Goal: Task Accomplishment & Management: Manage account settings

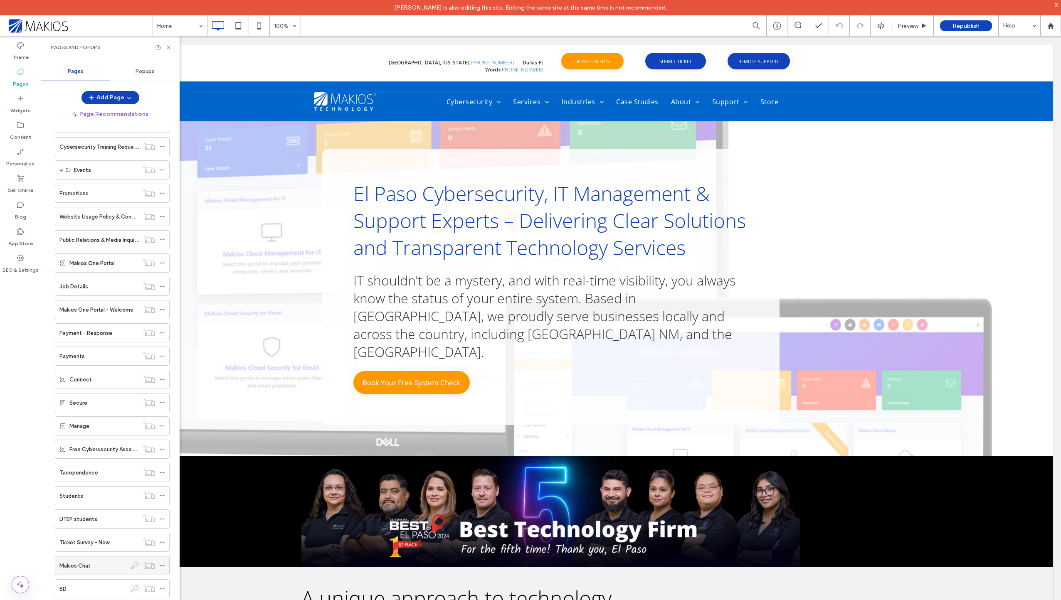
scroll to position [715, 0]
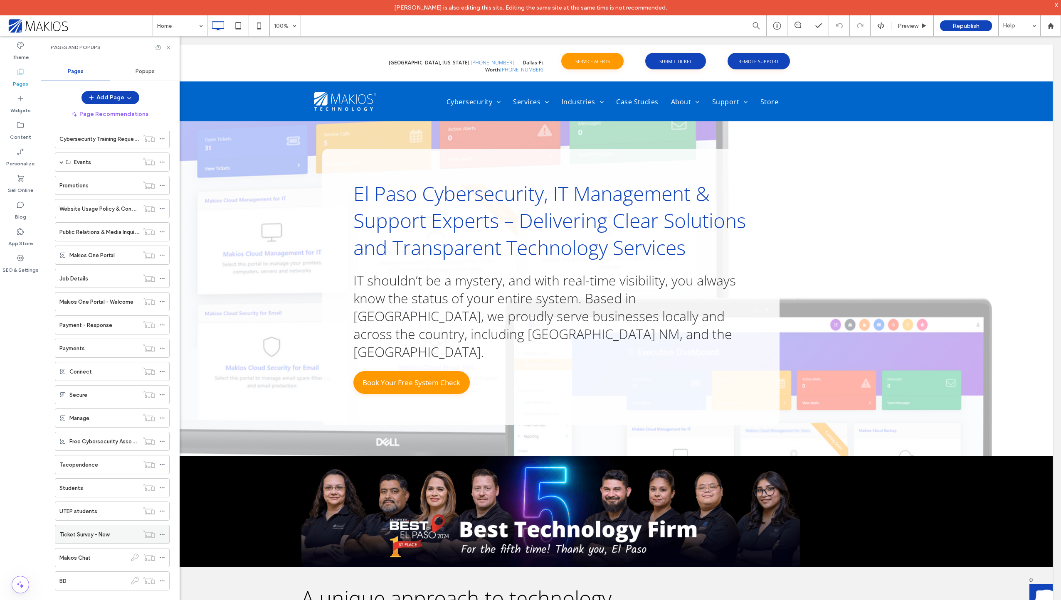
click at [78, 532] on label "Ticket Survey - New" at bounding box center [84, 534] width 50 height 15
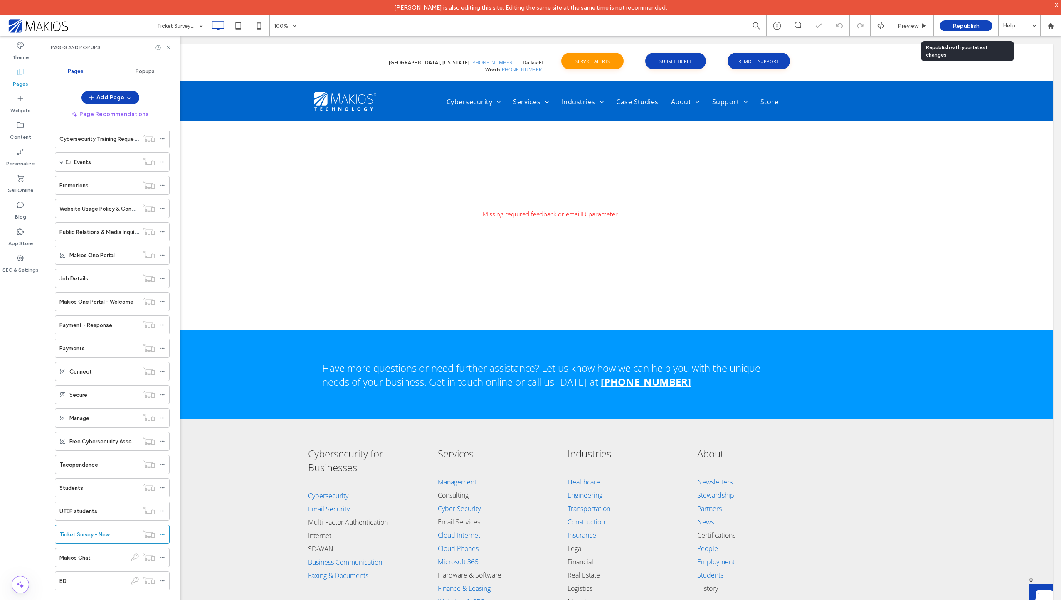
click at [952, 30] on div "Republish" at bounding box center [966, 25] width 52 height 11
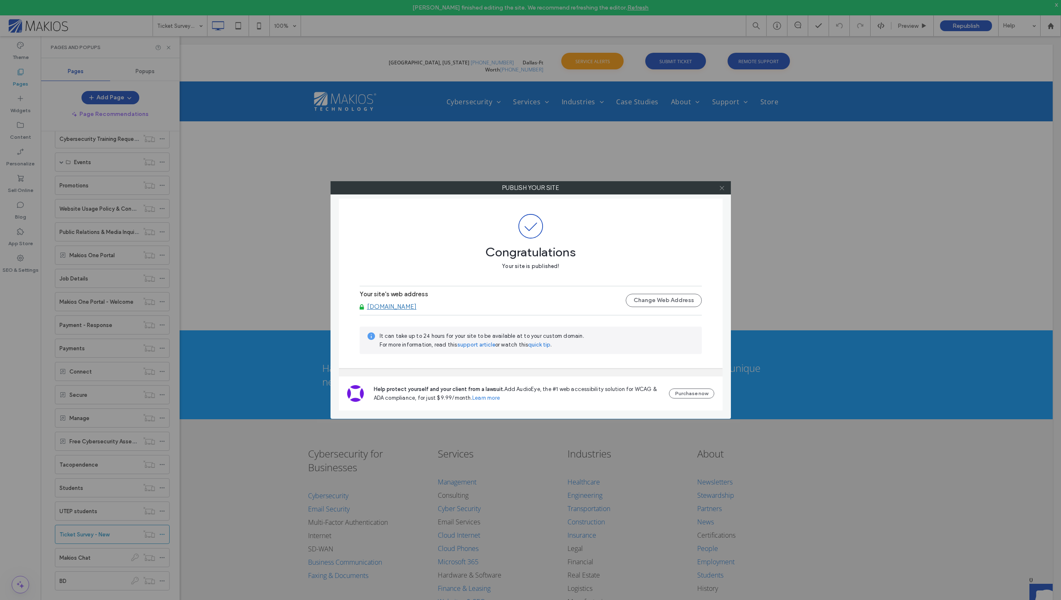
click at [722, 187] on icon at bounding box center [722, 188] width 6 height 6
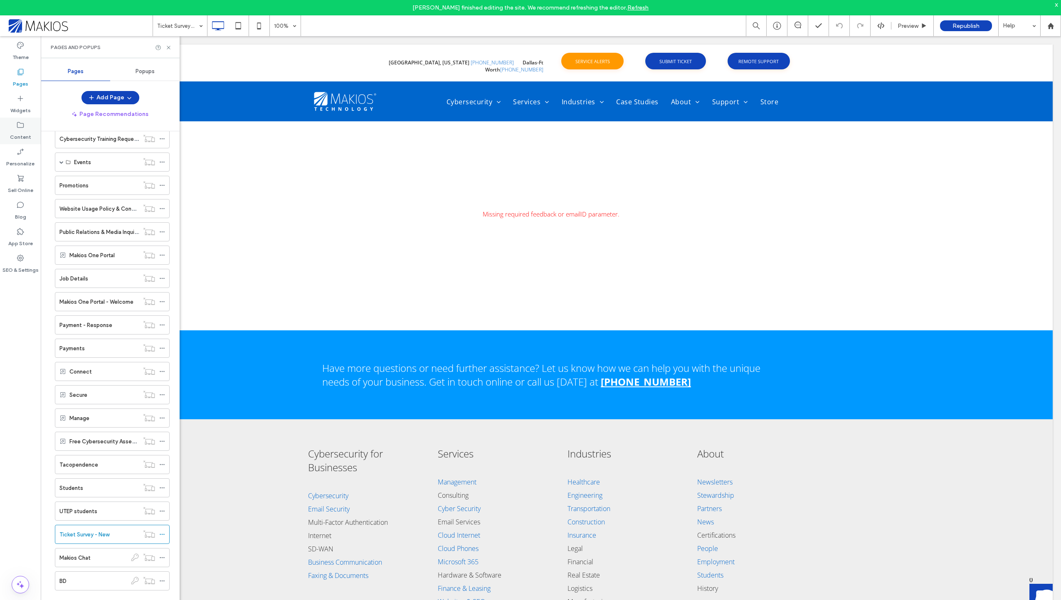
click at [38, 136] on div "Content" at bounding box center [20, 131] width 41 height 27
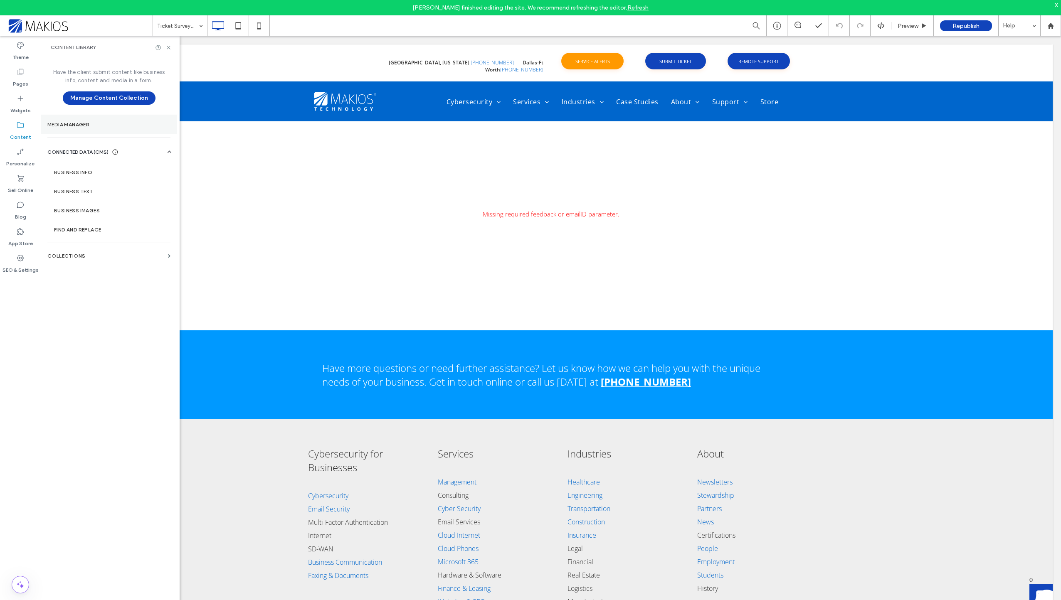
click at [89, 128] on section "Media Manager" at bounding box center [109, 124] width 136 height 19
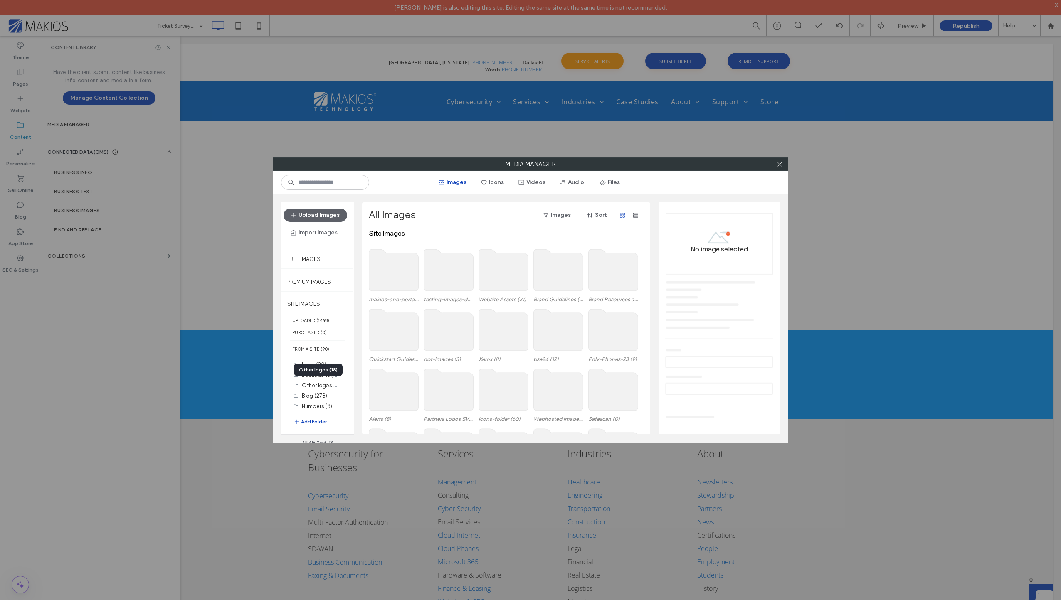
click at [310, 374] on div "Other logos (18)" at bounding box center [318, 370] width 49 height 12
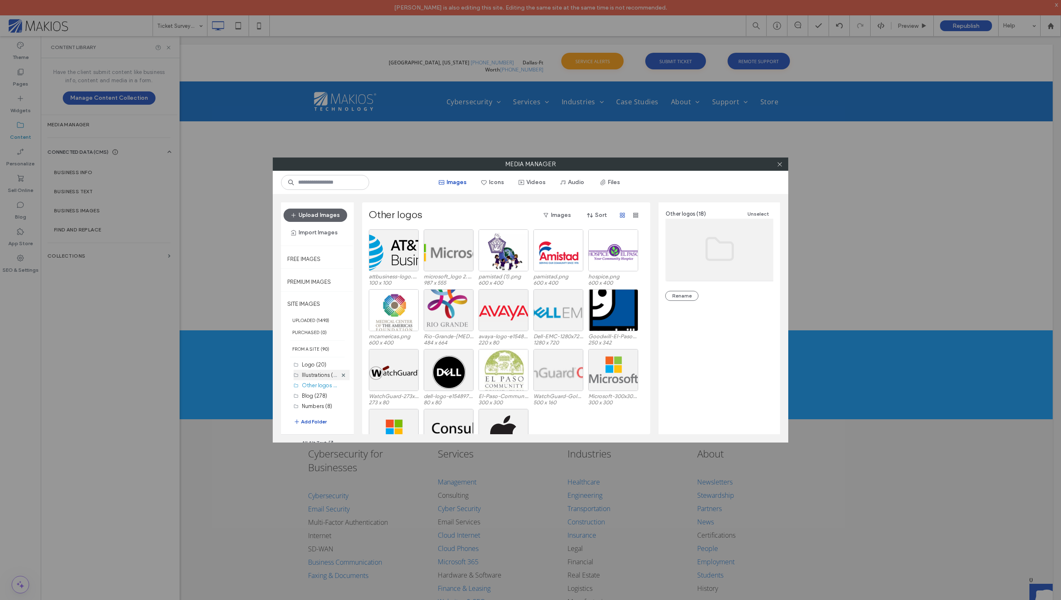
click at [310, 377] on label "Illustrations (17)" at bounding box center [321, 375] width 38 height 8
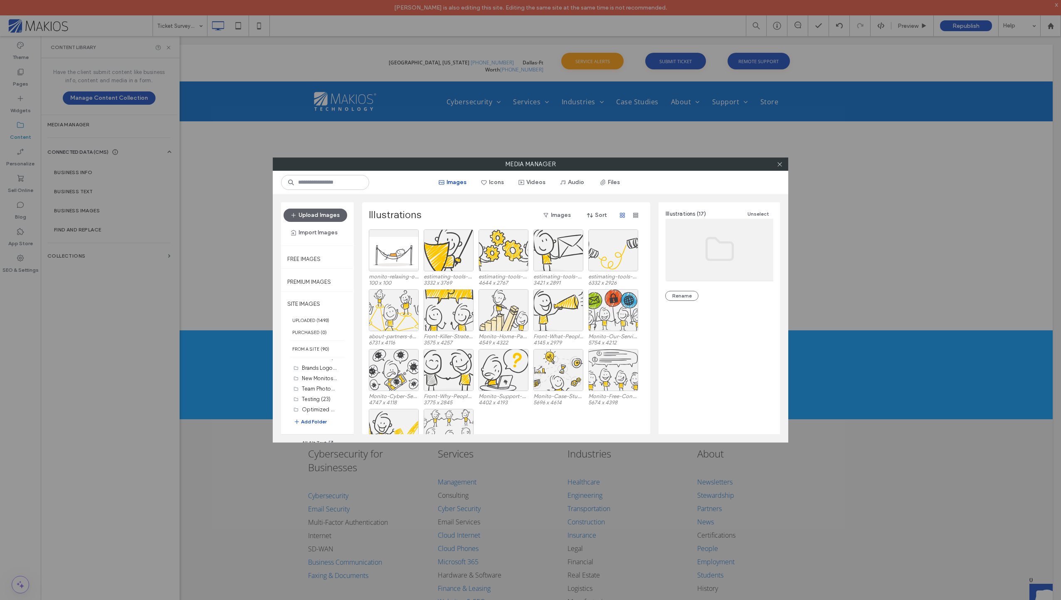
scroll to position [83, 0]
click at [308, 373] on label "New Monitos (17)" at bounding box center [322, 375] width 41 height 8
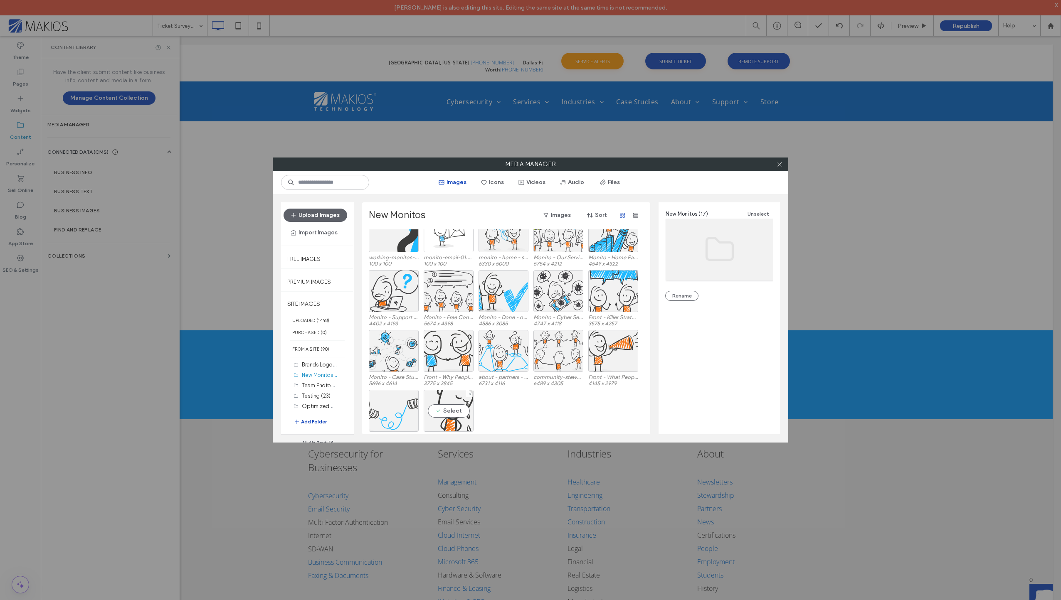
scroll to position [35, 0]
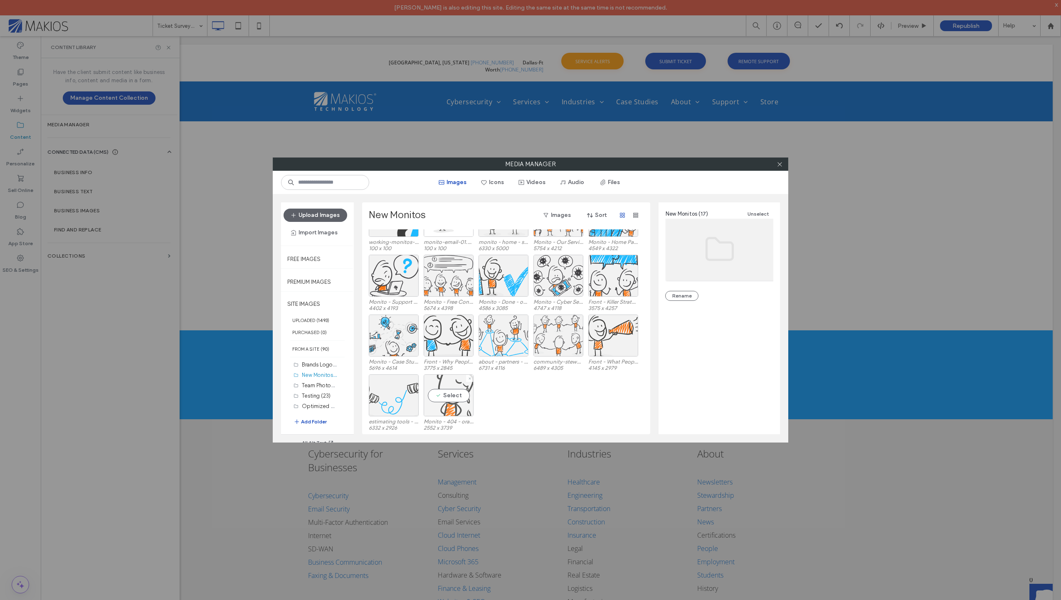
click at [454, 397] on div "Select" at bounding box center [449, 396] width 50 height 42
click at [730, 287] on link "Monito - 404 - orange.svg" at bounding box center [713, 288] width 60 height 6
click at [780, 164] on use at bounding box center [779, 164] width 4 height 4
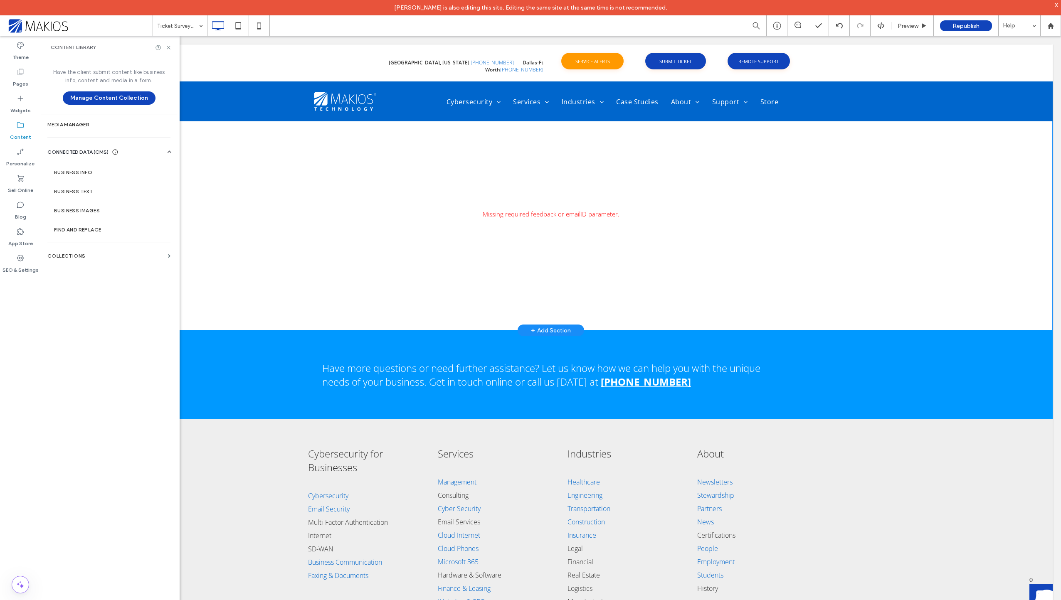
click at [933, 208] on div "Makios Feedback Thank you for your feedback! We really appreciate you taking th…" at bounding box center [550, 224] width 1003 height 213
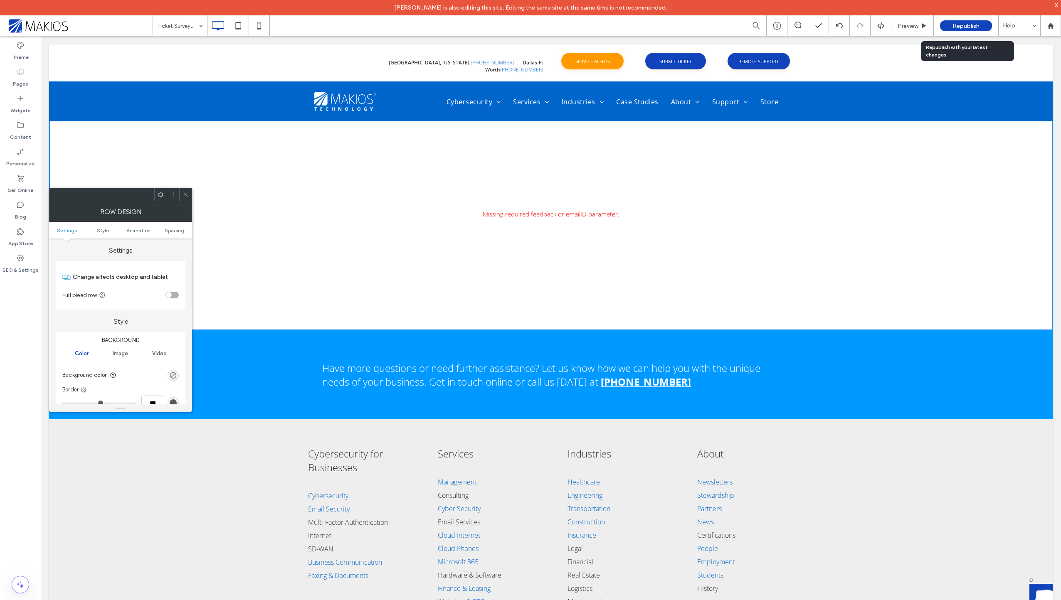
click at [964, 30] on div "Republish" at bounding box center [966, 25] width 52 height 11
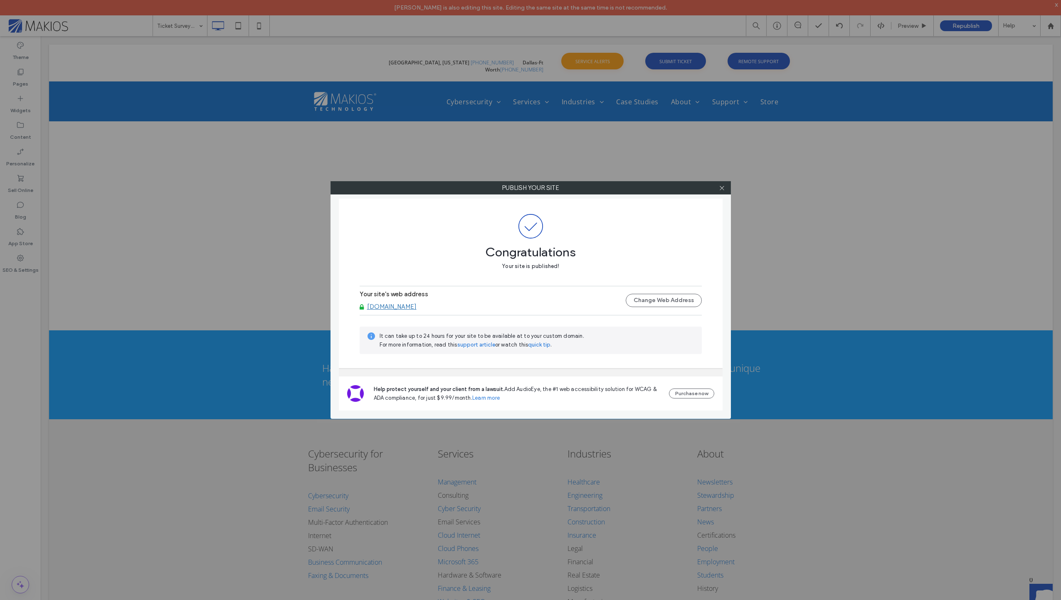
click at [725, 182] on div at bounding box center [722, 188] width 12 height 12
click at [722, 185] on icon at bounding box center [722, 188] width 6 height 6
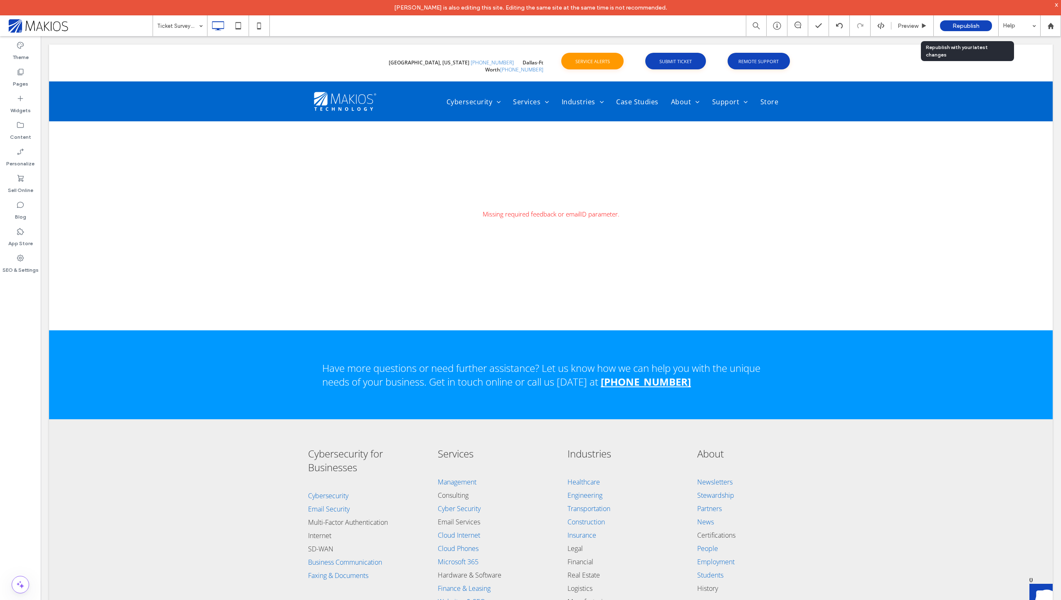
click at [976, 28] on span "Republish" at bounding box center [965, 25] width 27 height 7
